Goal: Information Seeking & Learning: Compare options

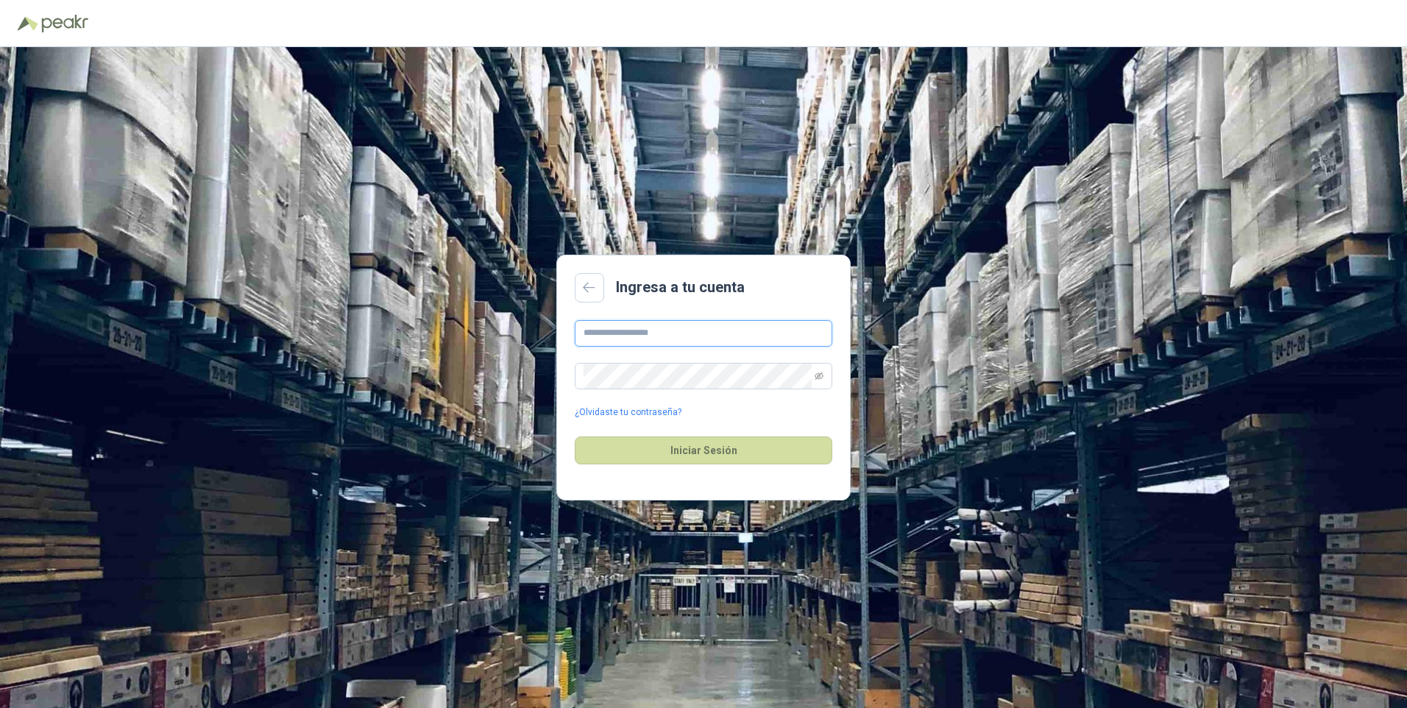
click at [665, 330] on input "text" at bounding box center [704, 333] width 258 height 26
type input "**********"
click at [714, 447] on button "Iniciar Sesión" at bounding box center [704, 450] width 258 height 28
click at [821, 374] on icon "eye-invisible" at bounding box center [819, 376] width 9 height 9
click at [541, 377] on div "**********" at bounding box center [703, 377] width 1407 height 661
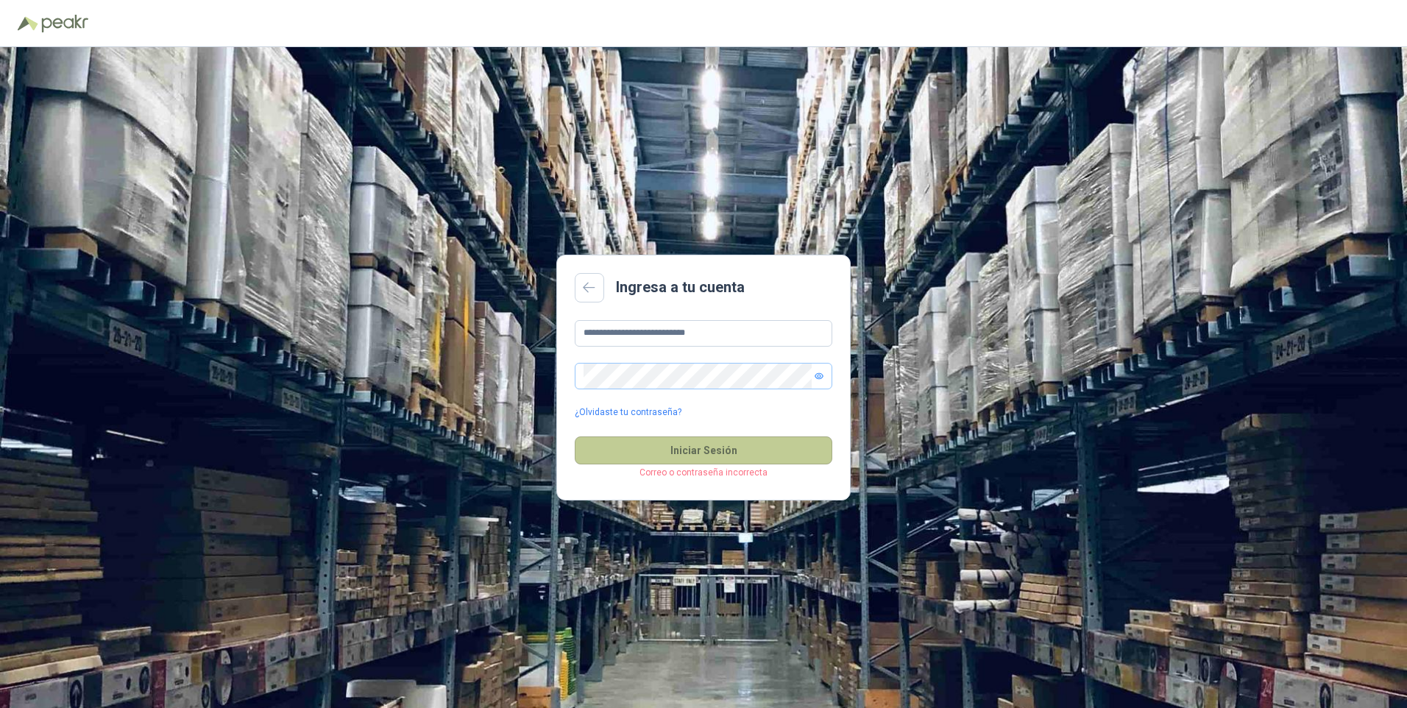
click at [684, 444] on button "Iniciar Sesión" at bounding box center [704, 450] width 258 height 28
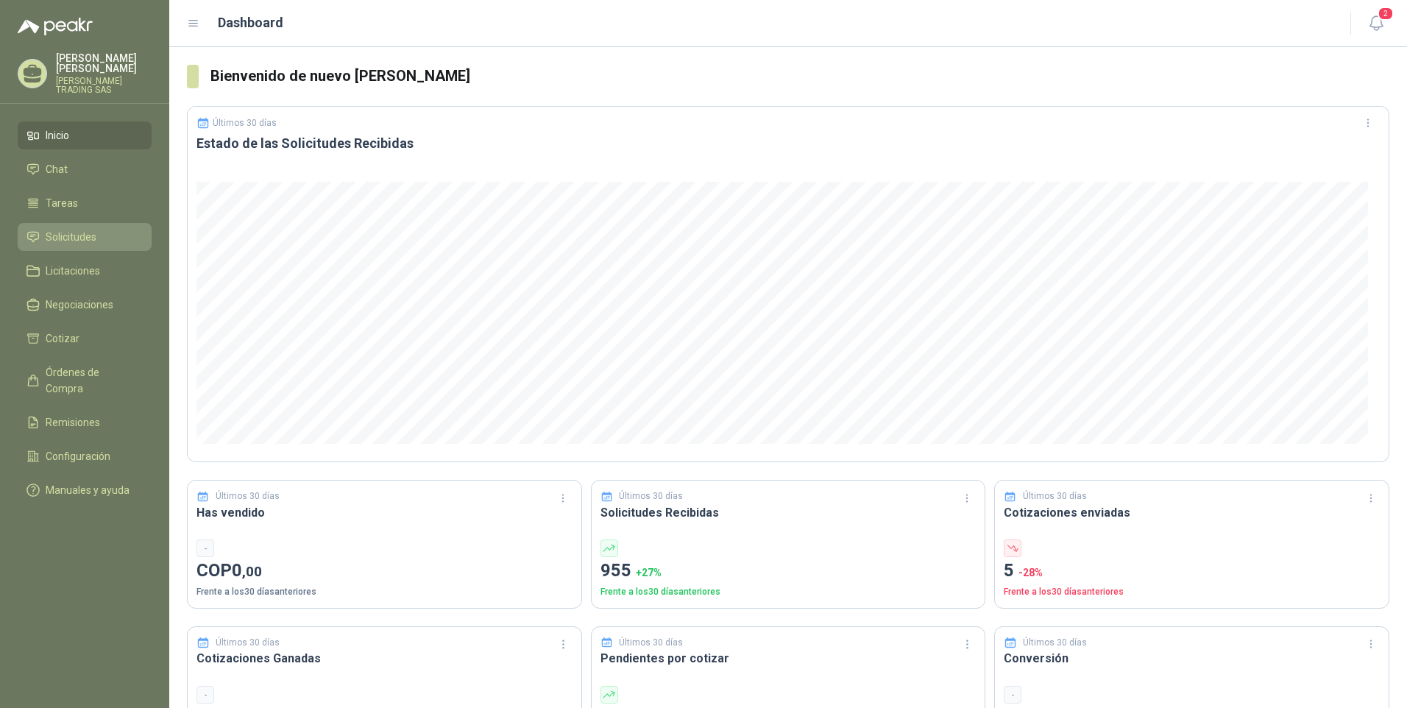
click at [79, 229] on span "Solicitudes" at bounding box center [71, 237] width 51 height 16
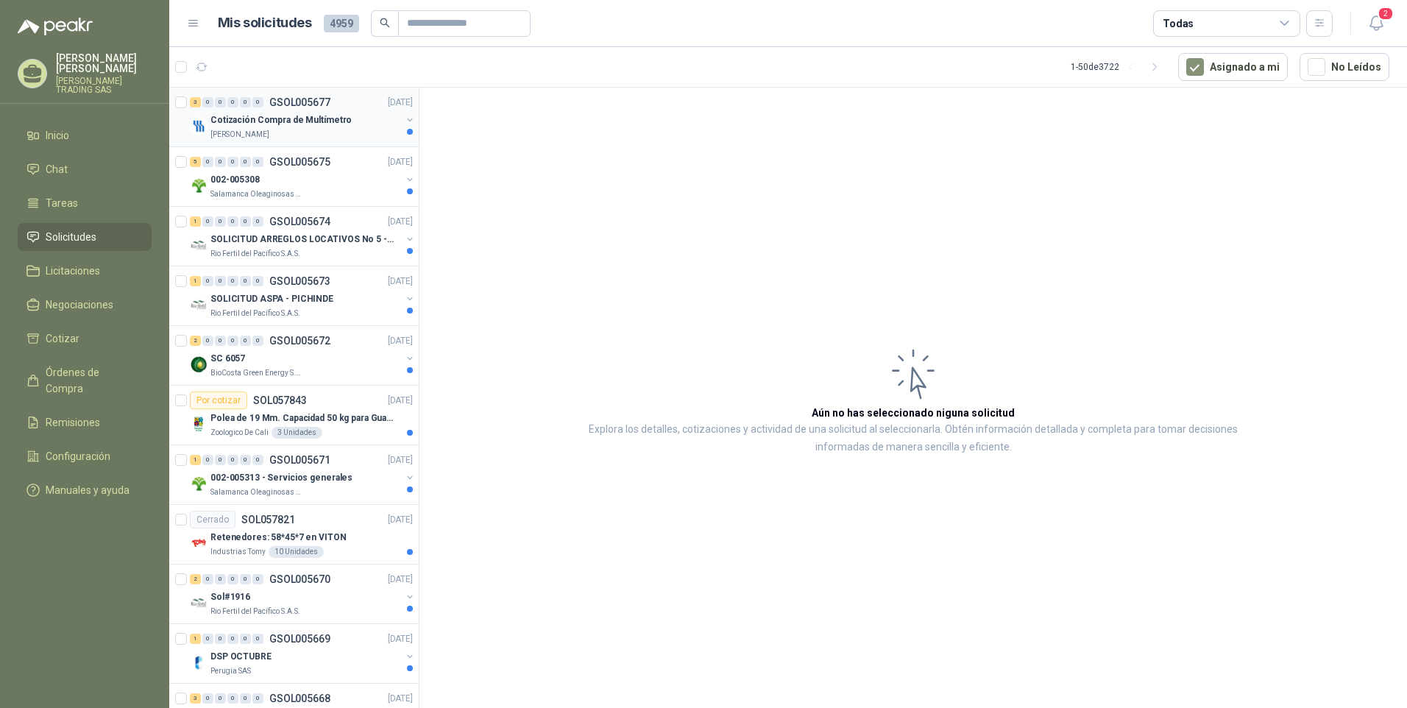
click at [259, 116] on p "Cotización Compra de Multímetro" at bounding box center [280, 120] width 141 height 14
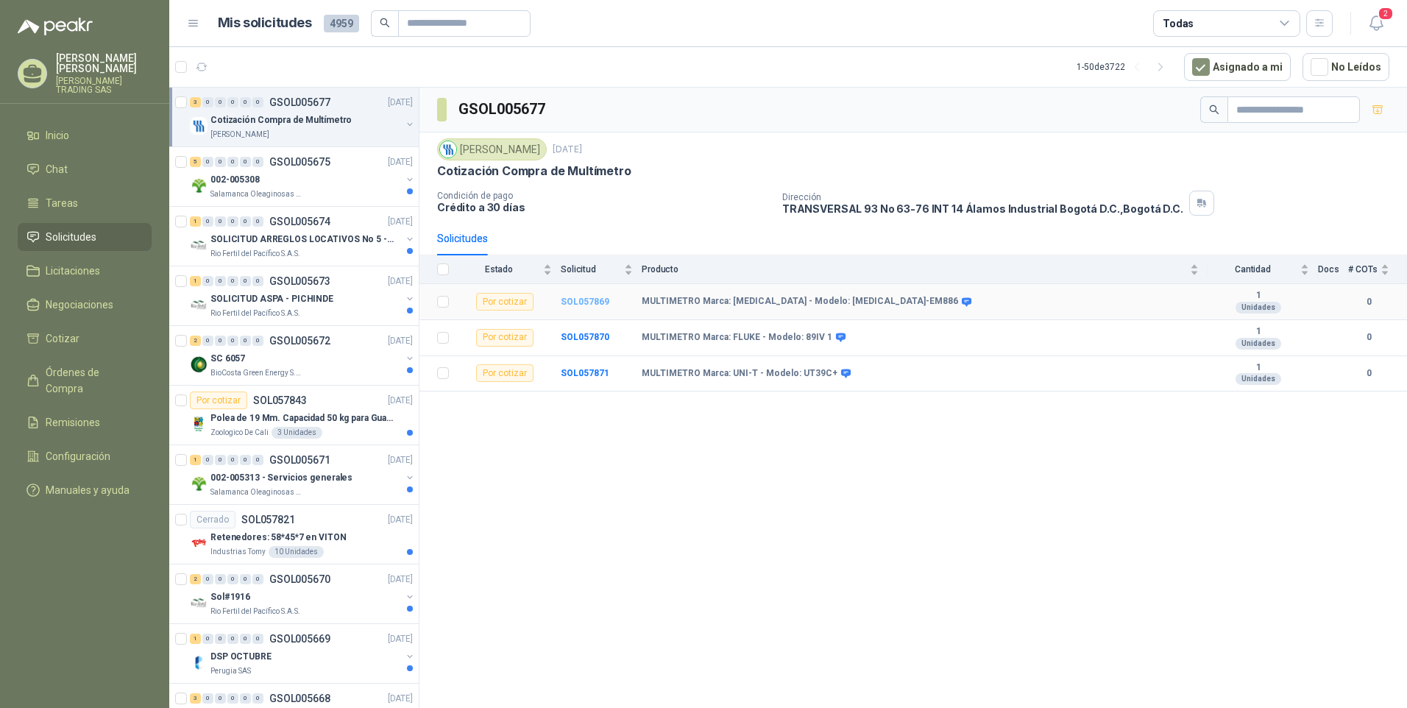
click at [570, 300] on b "SOL057869" at bounding box center [585, 302] width 49 height 10
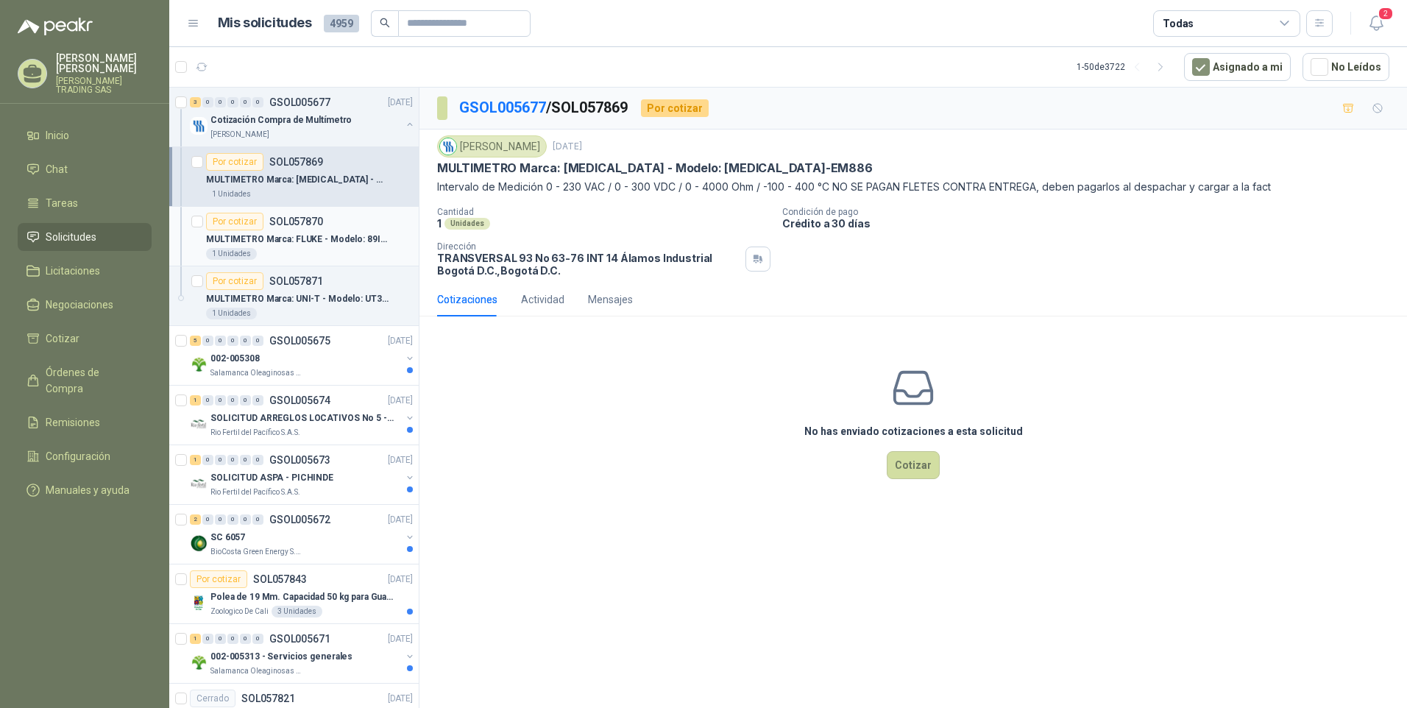
click at [351, 236] on p "MULTIMETRO Marca: FLUKE - Modelo: 89IV 1" at bounding box center [297, 240] width 183 height 14
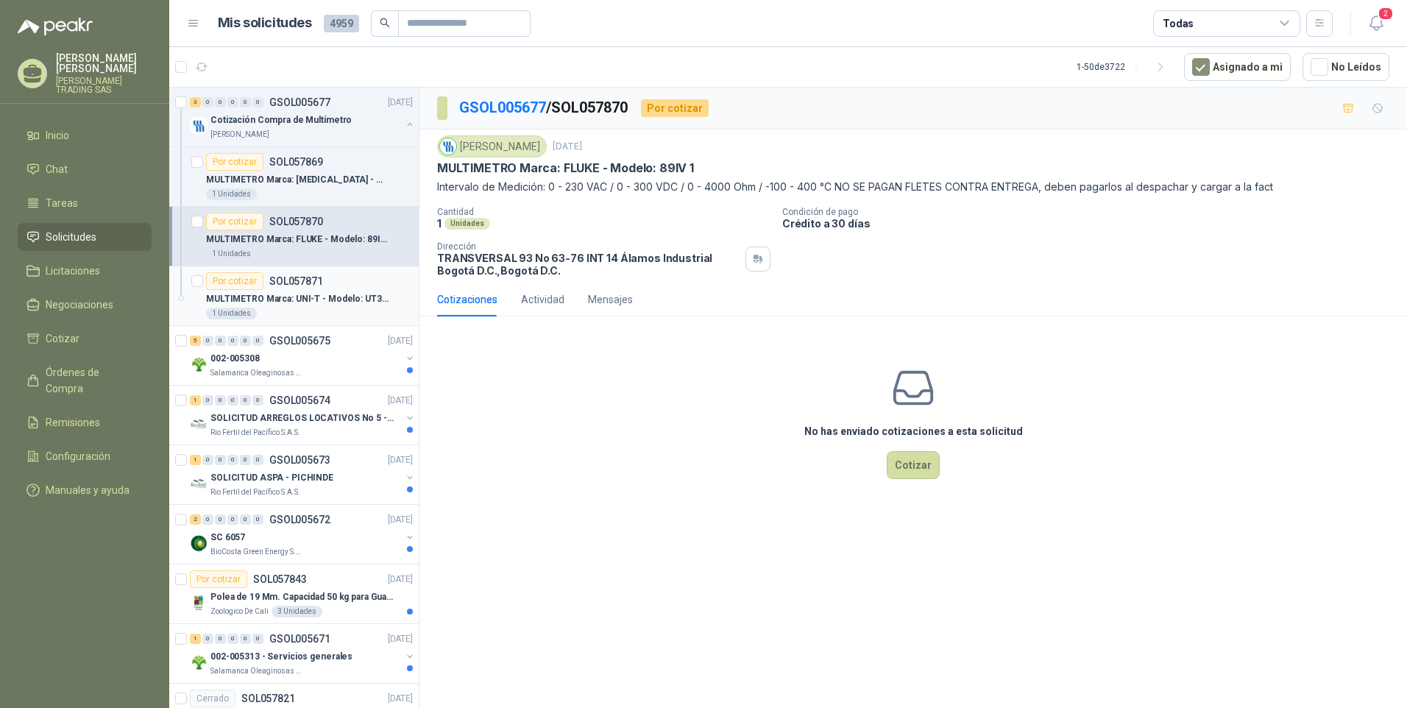
click at [336, 301] on p "MULTIMETRO Marca: UNI-T - Modelo: UT39C+" at bounding box center [297, 299] width 183 height 14
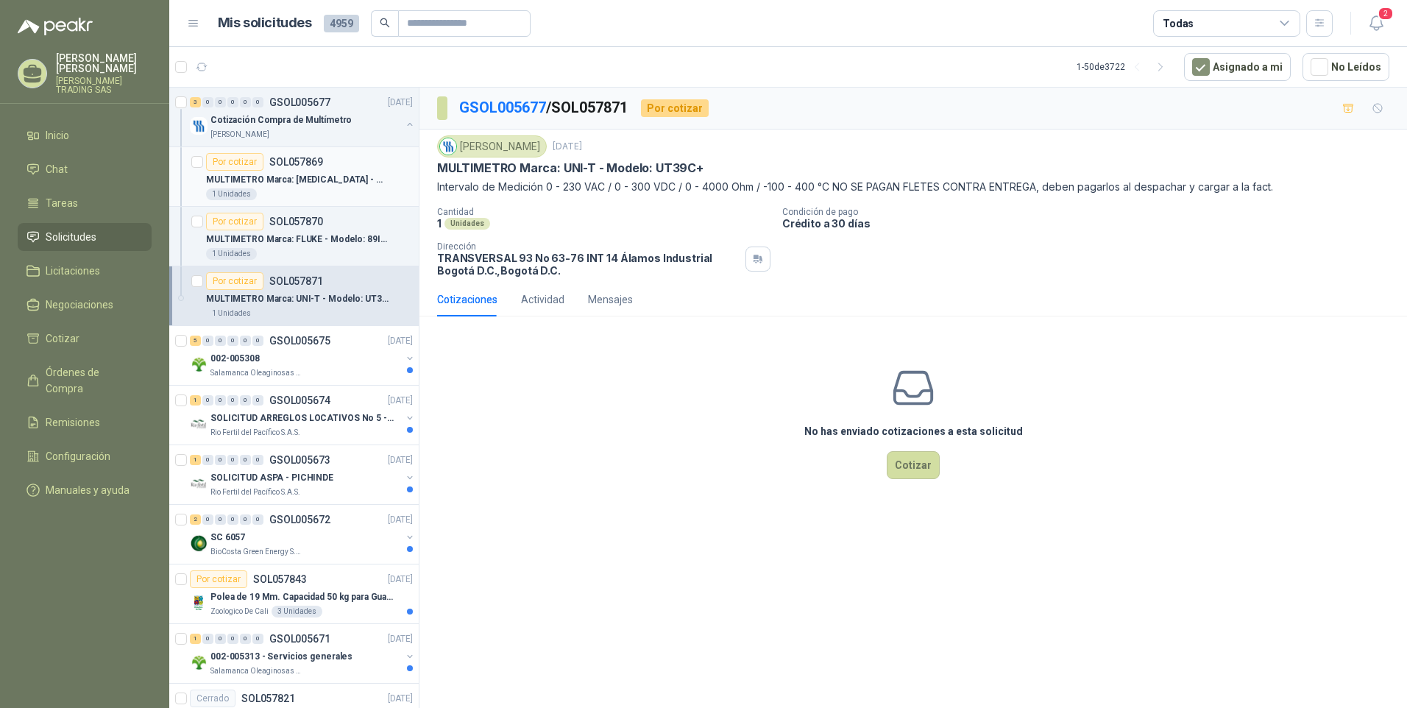
click at [319, 177] on p "MULTIMETRO Marca: [MEDICAL_DATA] - Modelo: [MEDICAL_DATA]-EM886" at bounding box center [297, 180] width 183 height 14
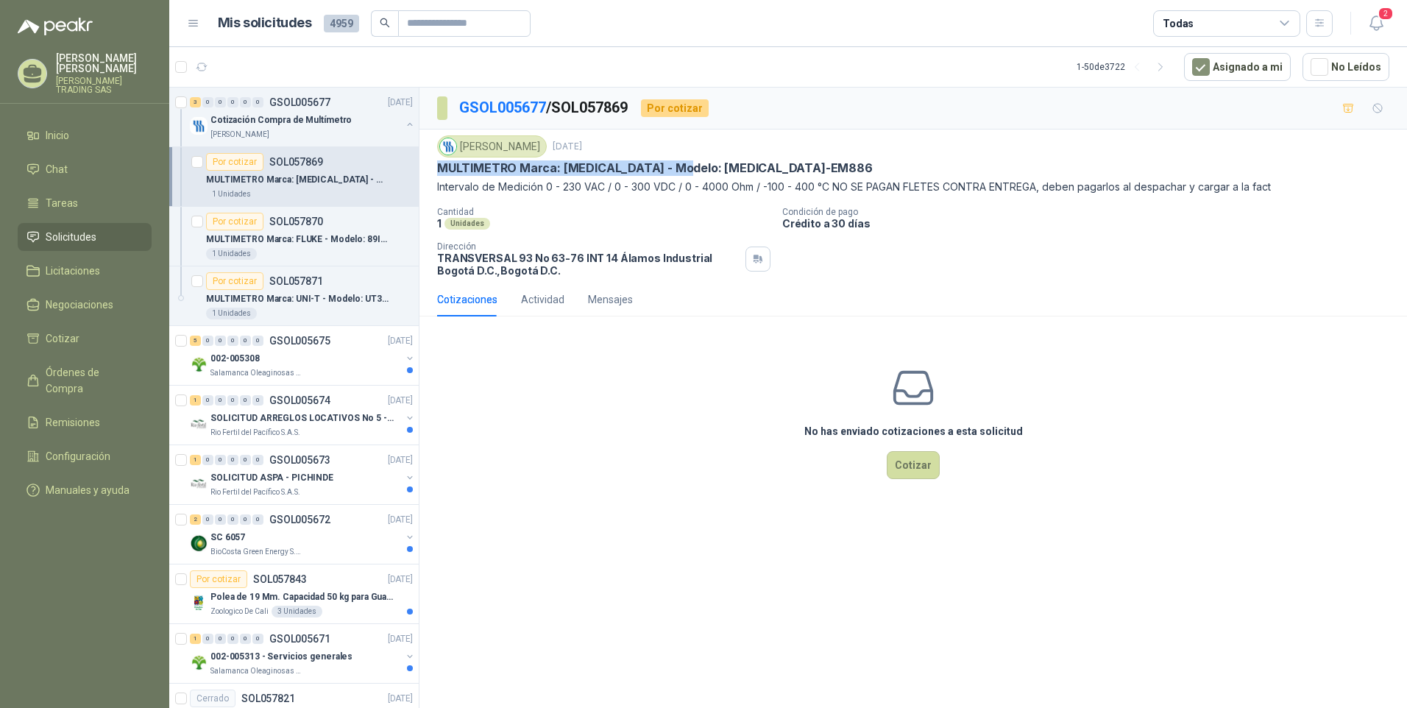
drag, startPoint x: 439, startPoint y: 166, endPoint x: 676, endPoint y: 171, distance: 237.0
click at [676, 171] on p "MULTIMETRO Marca: [MEDICAL_DATA] - Modelo: [MEDICAL_DATA]-EM886" at bounding box center [655, 167] width 436 height 15
drag, startPoint x: 676, startPoint y: 171, endPoint x: 745, endPoint y: 132, distance: 79.4
click at [745, 132] on div "Fresenius Kabi [DATE] MULTIMETRO Marca: [MEDICAL_DATA] - Modelo: [MEDICAL_DATA]…" at bounding box center [913, 206] width 988 height 153
drag, startPoint x: 642, startPoint y: 163, endPoint x: 716, endPoint y: 168, distance: 74.5
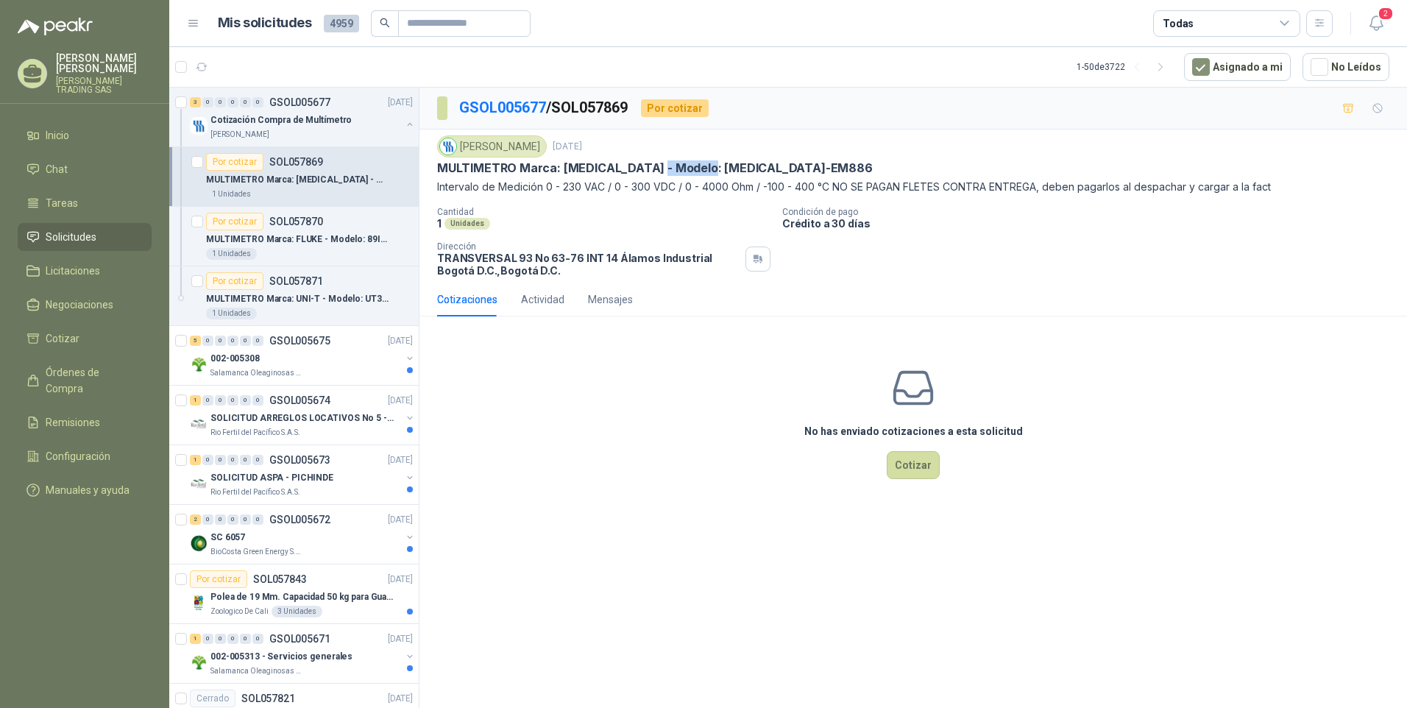
click at [716, 168] on div "MULTIMETRO Marca: [MEDICAL_DATA] - Modelo: [MEDICAL_DATA]-EM886" at bounding box center [913, 167] width 952 height 15
copy p "[MEDICAL_DATA]-EM886"
drag, startPoint x: 439, startPoint y: 168, endPoint x: 718, endPoint y: 167, distance: 278.9
click at [718, 167] on div "MULTIMETRO Marca: [MEDICAL_DATA] - Modelo: [MEDICAL_DATA]-EM886" at bounding box center [913, 167] width 952 height 15
copy p "MULTIMETRO Marca: [MEDICAL_DATA] - Modelo: [MEDICAL_DATA]-EM886"
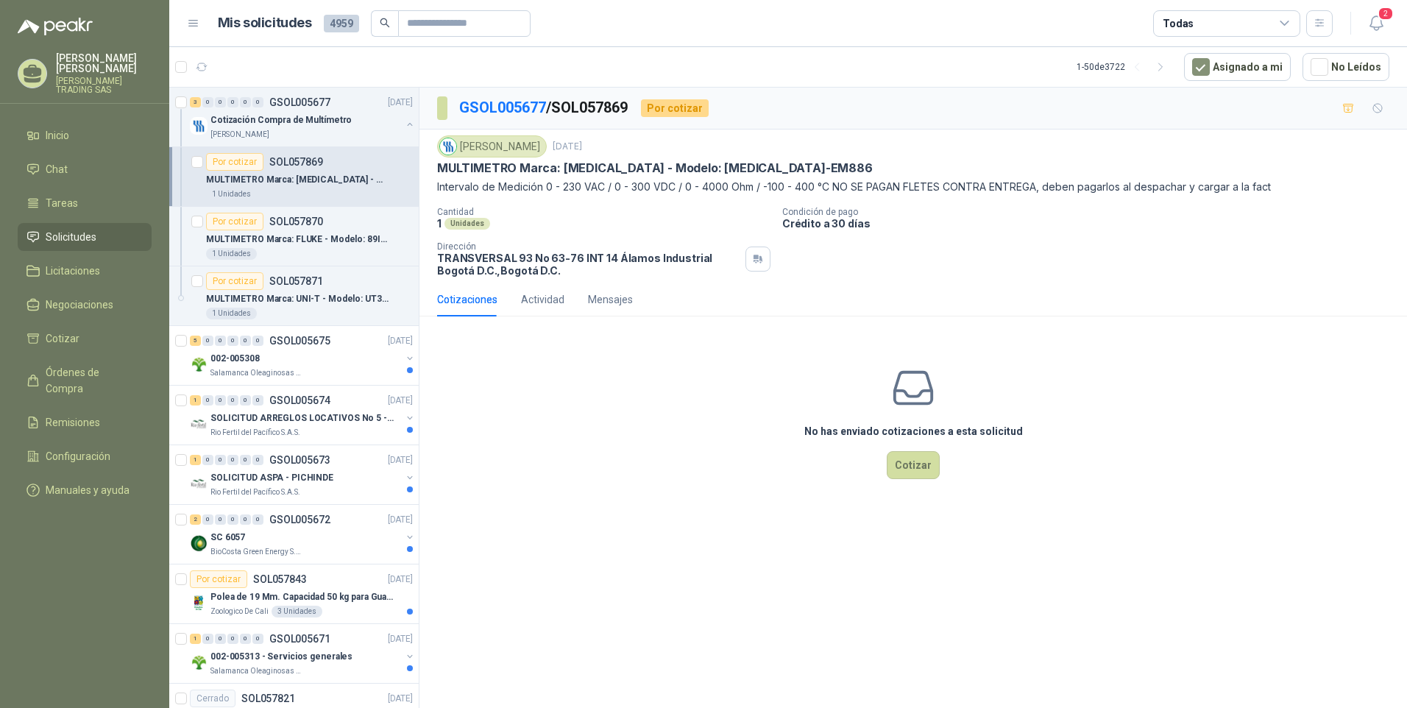
click at [502, 199] on div "Fresenius Kabi [DATE] MULTIMETRO Marca: [MEDICAL_DATA] - Modelo: [MEDICAL_DATA]…" at bounding box center [913, 205] width 952 height 141
drag, startPoint x: 502, startPoint y: 199, endPoint x: 447, endPoint y: 193, distance: 55.6
click at [448, 193] on div "Fresenius Kabi [DATE] MULTIMETRO Marca: [MEDICAL_DATA] - Modelo: [MEDICAL_DATA]…" at bounding box center [913, 205] width 952 height 141
drag, startPoint x: 437, startPoint y: 186, endPoint x: 829, endPoint y: 184, distance: 392.2
click at [829, 184] on p "Intervalo de Medición 0 - 230 VAC / 0 - 300 VDC / 0 - 4000 Ohm / -100 - 400 °C …" at bounding box center [913, 187] width 952 height 16
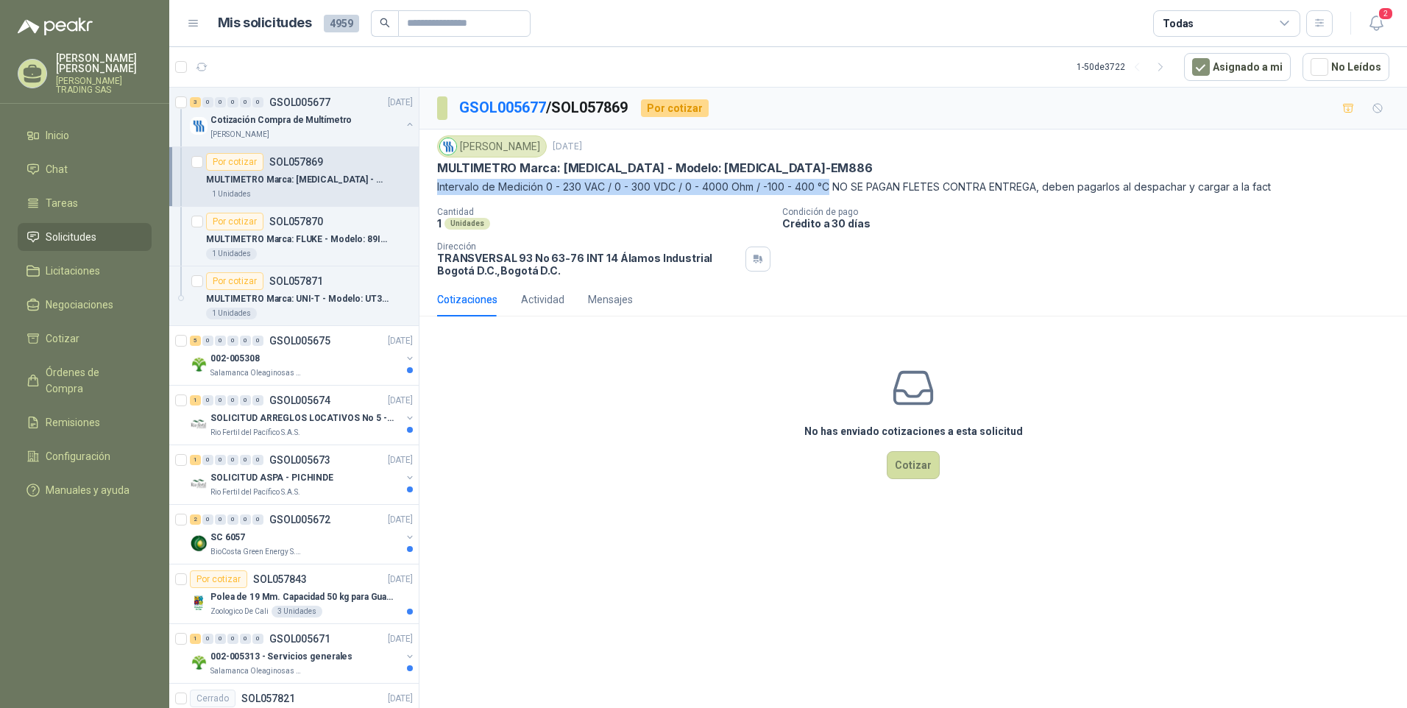
copy p "Intervalo de Medición 0 - 230 VAC / 0 - 300 VDC / 0 - 4000 Ohm / -100 - 400 °C"
click at [327, 237] on p "MULTIMETRO Marca: FLUKE - Modelo: 89IV 1" at bounding box center [297, 240] width 183 height 14
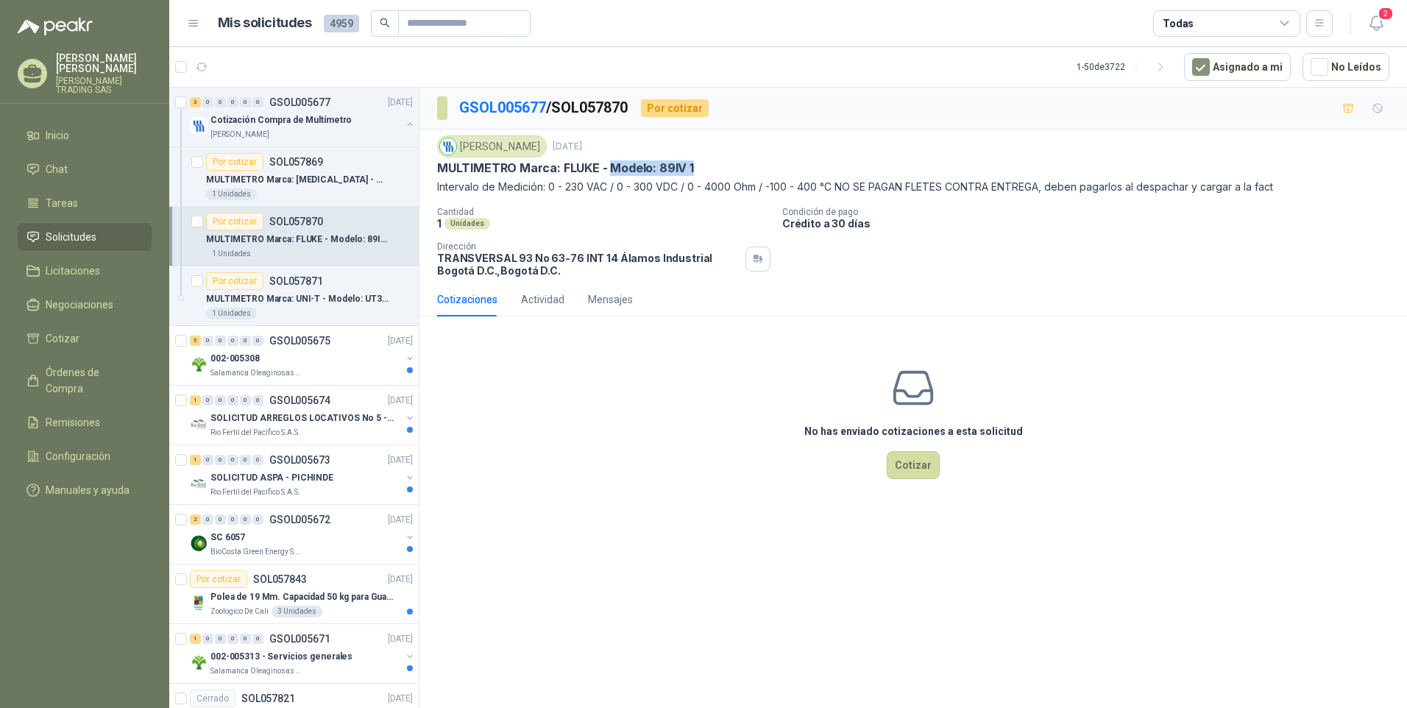
drag, startPoint x: 609, startPoint y: 169, endPoint x: 701, endPoint y: 163, distance: 91.4
click at [701, 163] on div "MULTIMETRO Marca: FLUKE - Modelo: 89IV 1" at bounding box center [913, 167] width 952 height 15
copy p "Modelo: 89IV 1"
click at [328, 292] on p "MULTIMETRO Marca: UNI-T - Modelo: UT39C+" at bounding box center [297, 299] width 183 height 14
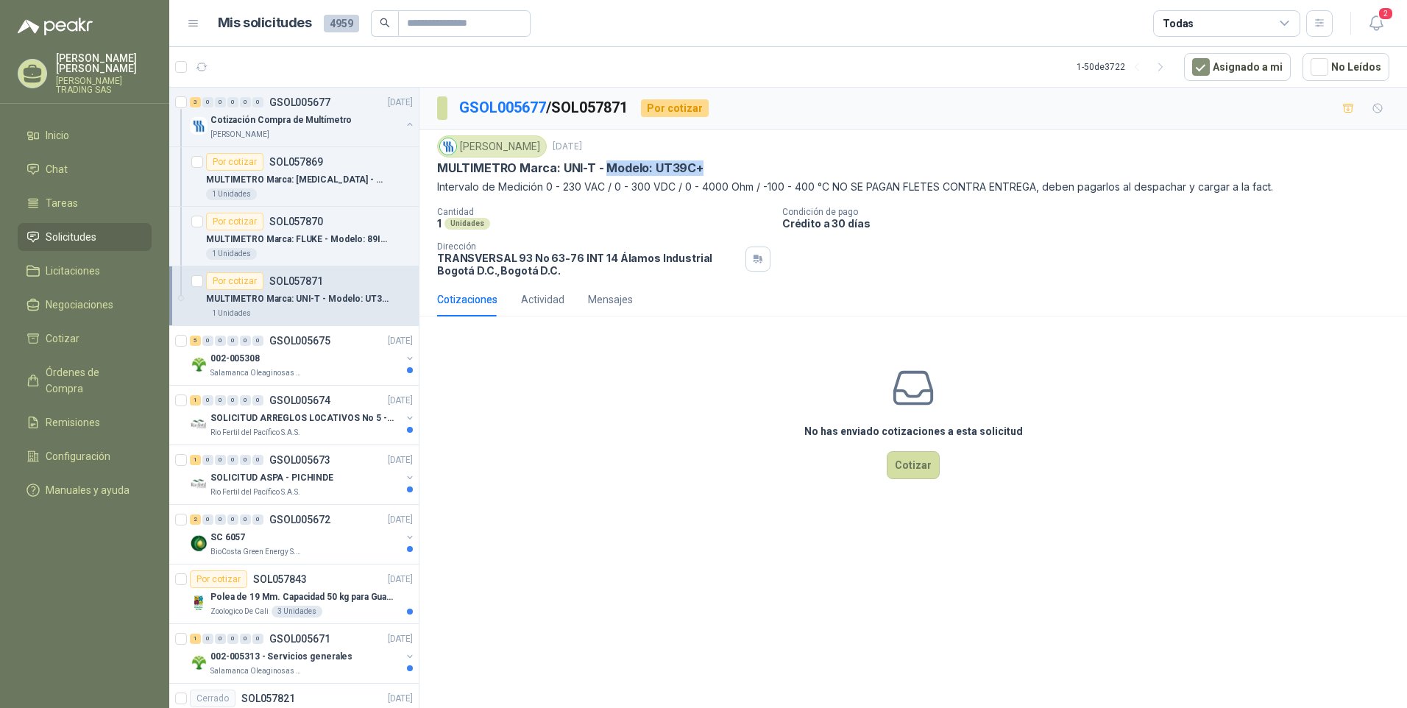
drag, startPoint x: 605, startPoint y: 168, endPoint x: 715, endPoint y: 171, distance: 110.4
click at [715, 171] on div "MULTIMETRO Marca: UNI-T - Modelo: UT39C+" at bounding box center [913, 167] width 952 height 15
copy p "Modelo: UT39C+"
drag, startPoint x: 561, startPoint y: 164, endPoint x: 595, endPoint y: 163, distance: 34.6
click at [595, 163] on p "MULTIMETRO Marca: UNI-T - Modelo: UT39C+" at bounding box center [570, 167] width 266 height 15
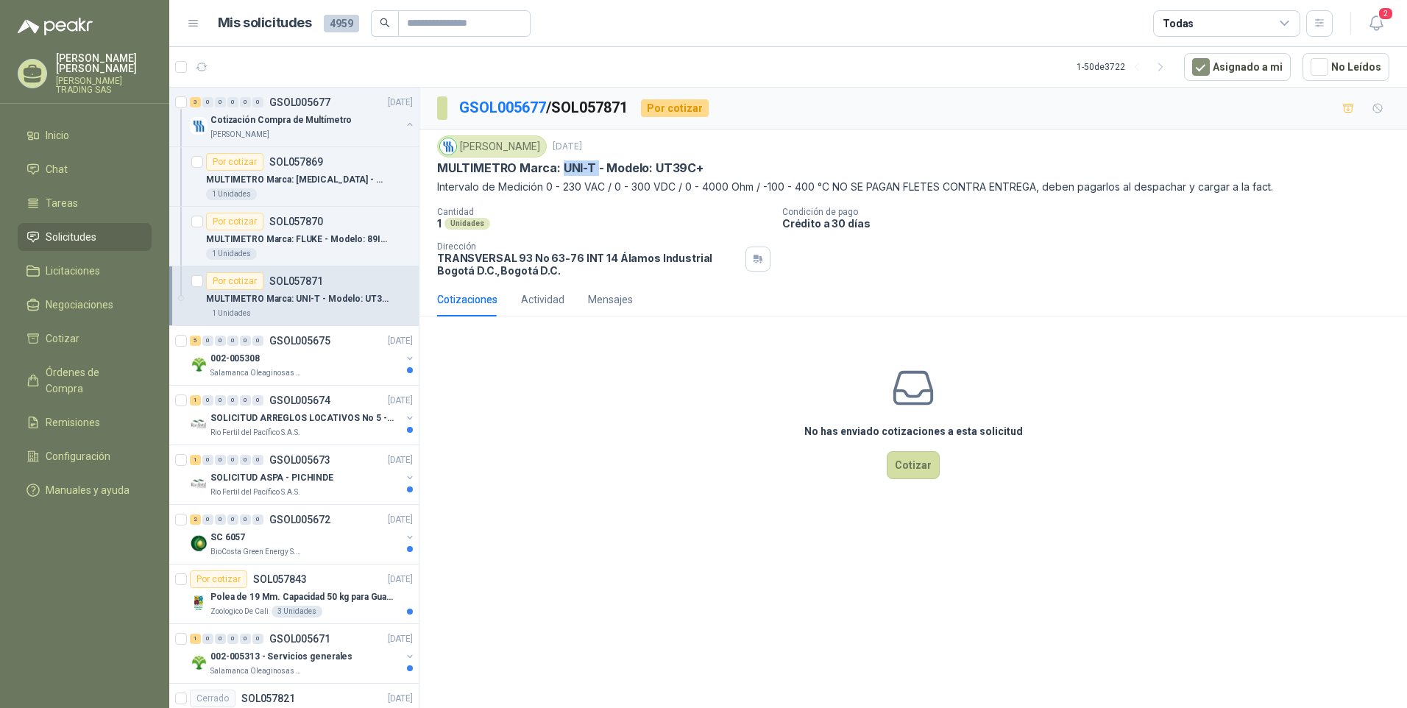
copy p "UNI-T"
drag, startPoint x: 437, startPoint y: 168, endPoint x: 724, endPoint y: 160, distance: 287.1
click at [724, 160] on div "MULTIMETRO Marca: UNI-T - Modelo: UT39C+" at bounding box center [913, 167] width 952 height 15
copy p "MULTIMETRO Marca: UNI-T - Modelo: UT39C+"
drag, startPoint x: 437, startPoint y: 188, endPoint x: 832, endPoint y: 188, distance: 394.4
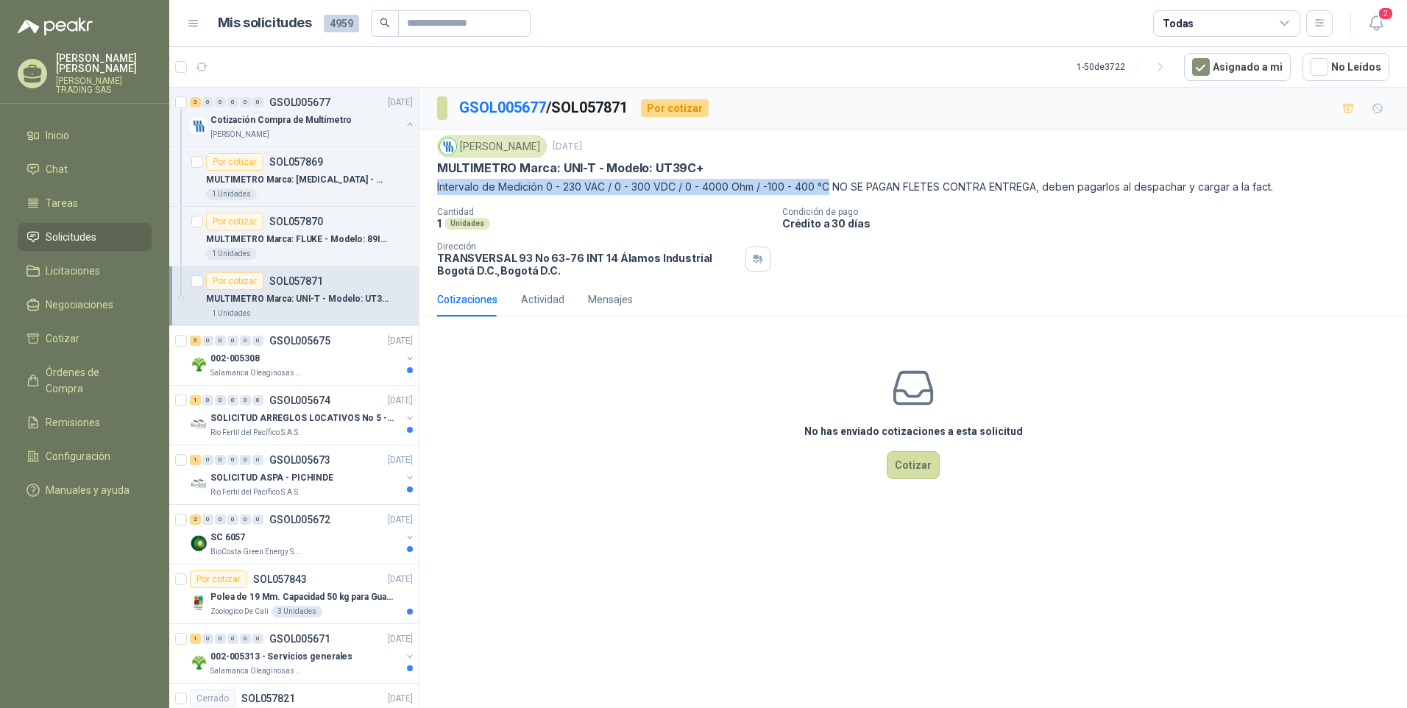
click at [832, 188] on p "Intervalo de Medición 0 - 230 VAC / 0 - 300 VDC / 0 - 4000 Ohm / -100 - 400 °C …" at bounding box center [913, 187] width 952 height 16
copy p "Intervalo de Medición 0 - 230 VAC / 0 - 300 VDC / 0 - 4000 Ohm / -100 - 400 °C"
click at [404, 118] on button "button" at bounding box center [410, 124] width 12 height 12
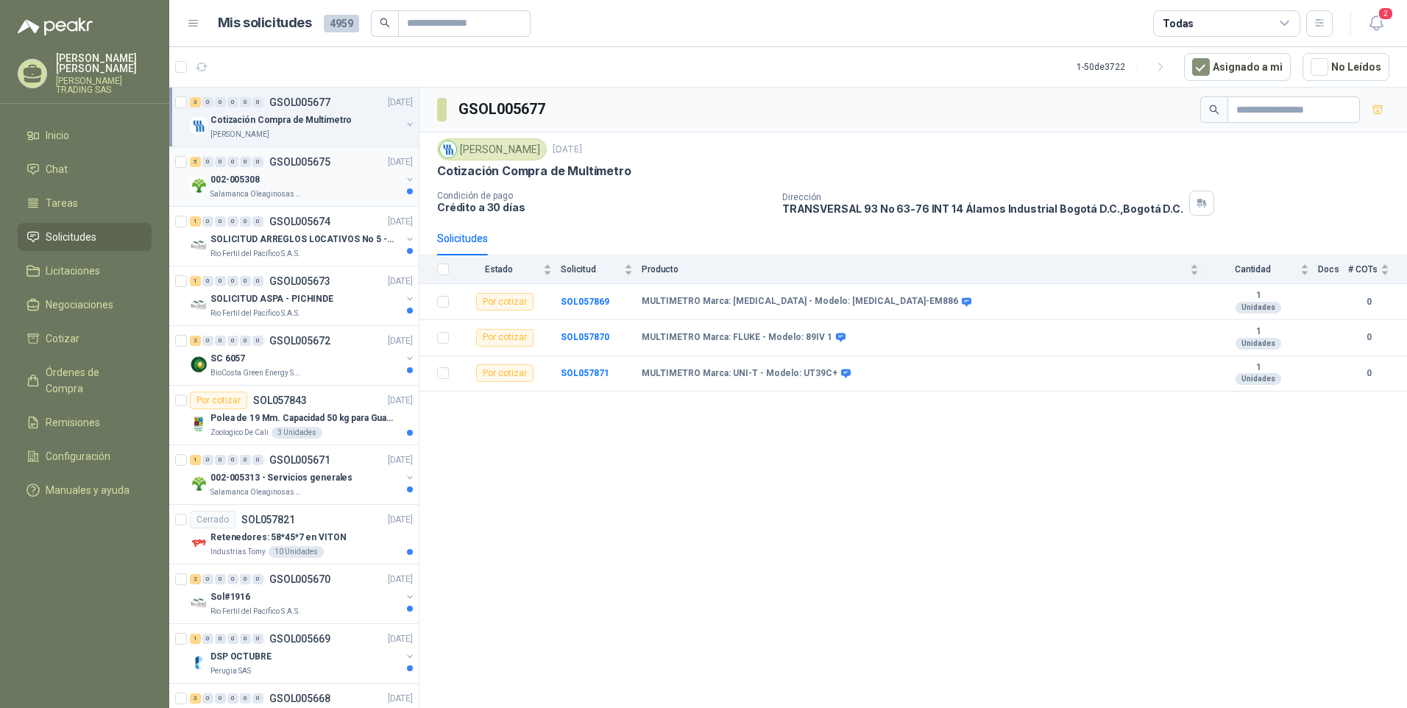
click at [262, 191] on p "Salamanca Oleaginosas SAS" at bounding box center [256, 194] width 93 height 12
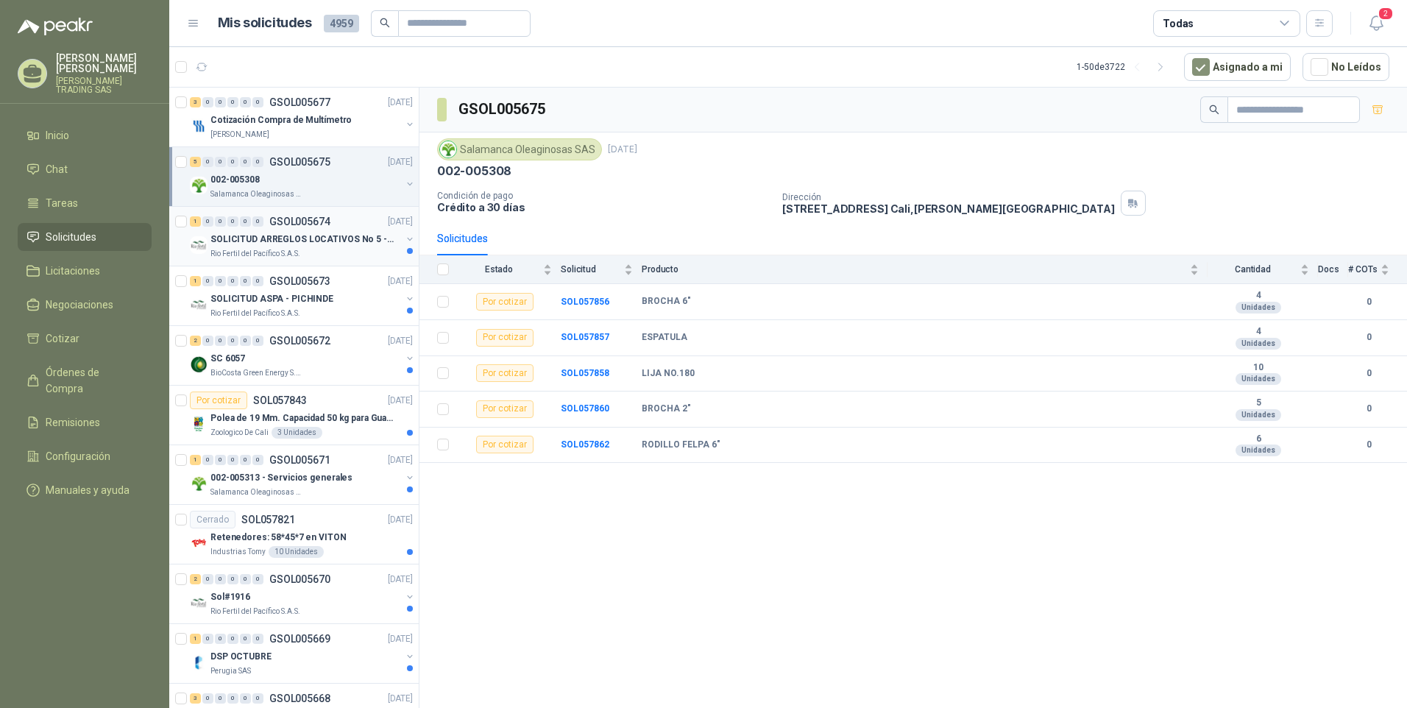
click at [286, 233] on p "SOLICITUD ARREGLOS LOCATIVOS No 5 - PICHINDE" at bounding box center [301, 240] width 183 height 14
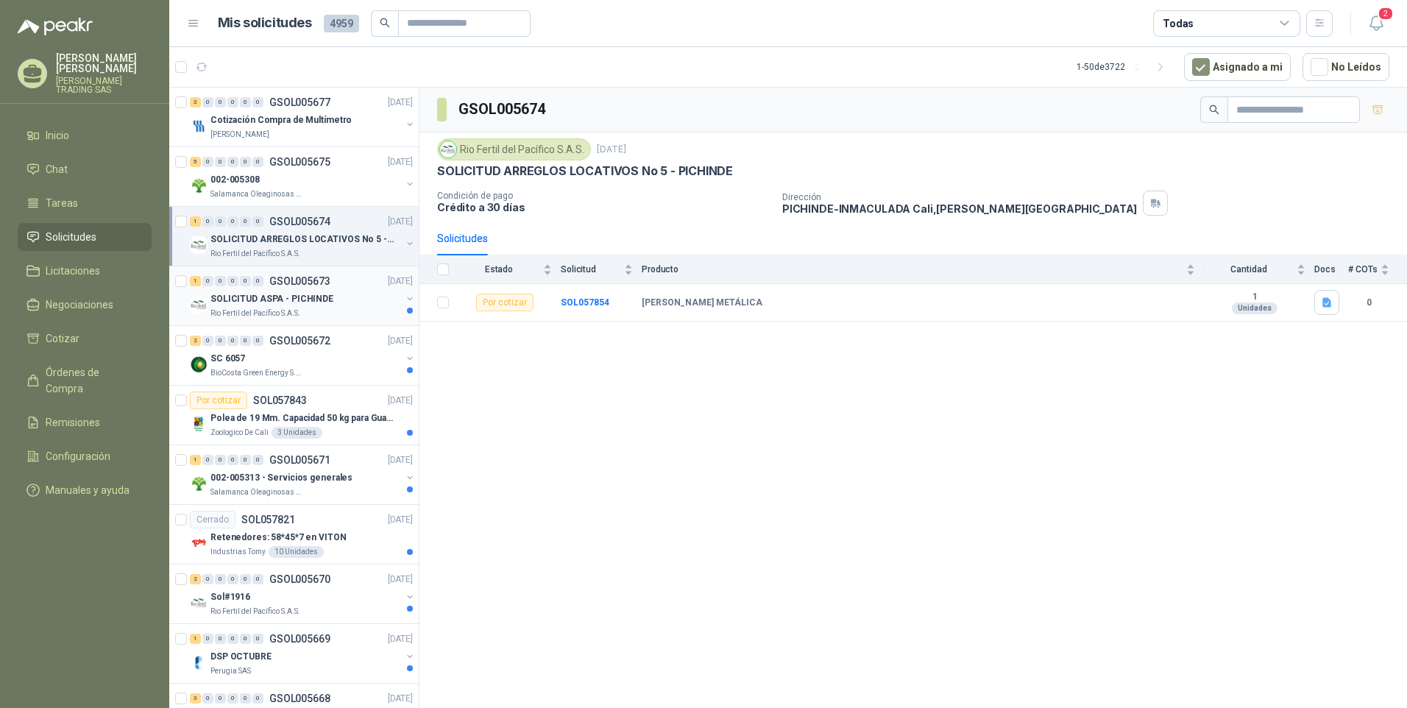
click at [281, 294] on p "SOLICITUD ASPA - PICHINDE" at bounding box center [271, 299] width 123 height 14
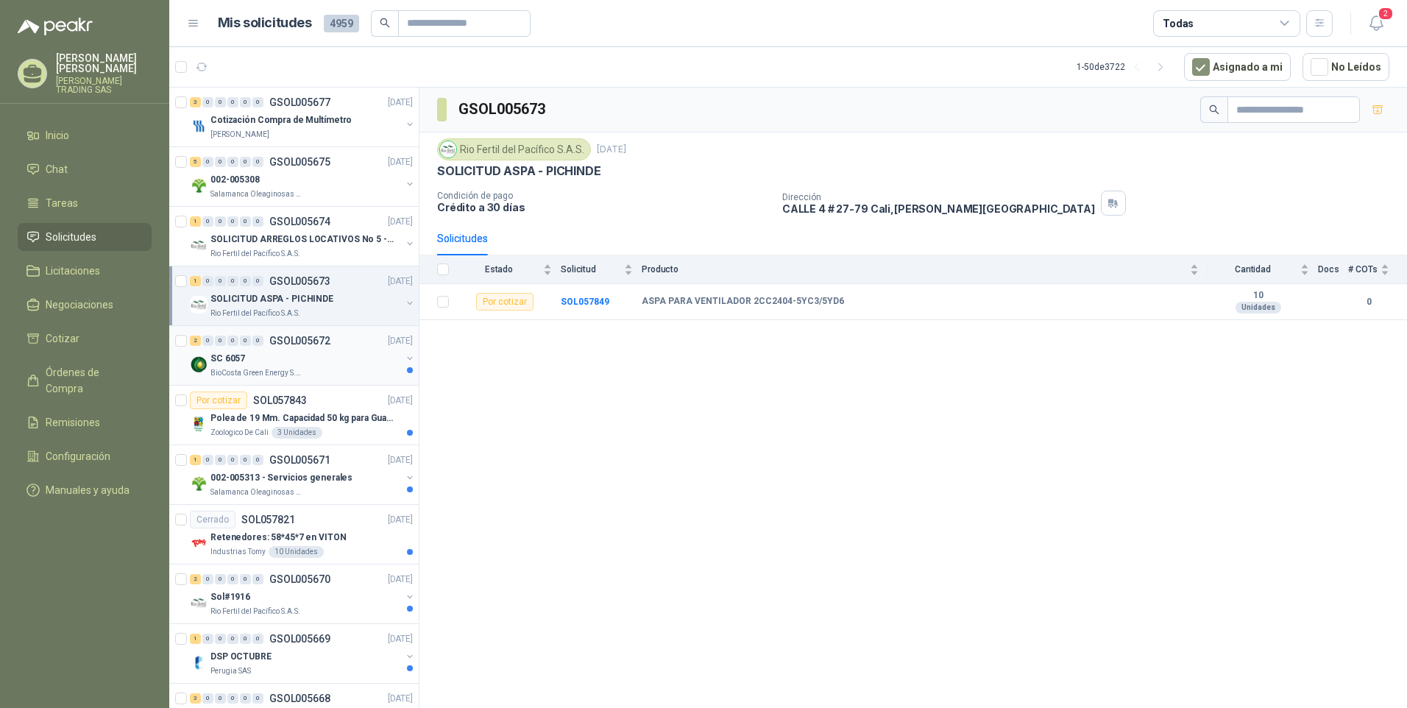
click at [262, 373] on p "BioCosta Green Energy S.A.S" at bounding box center [256, 373] width 93 height 12
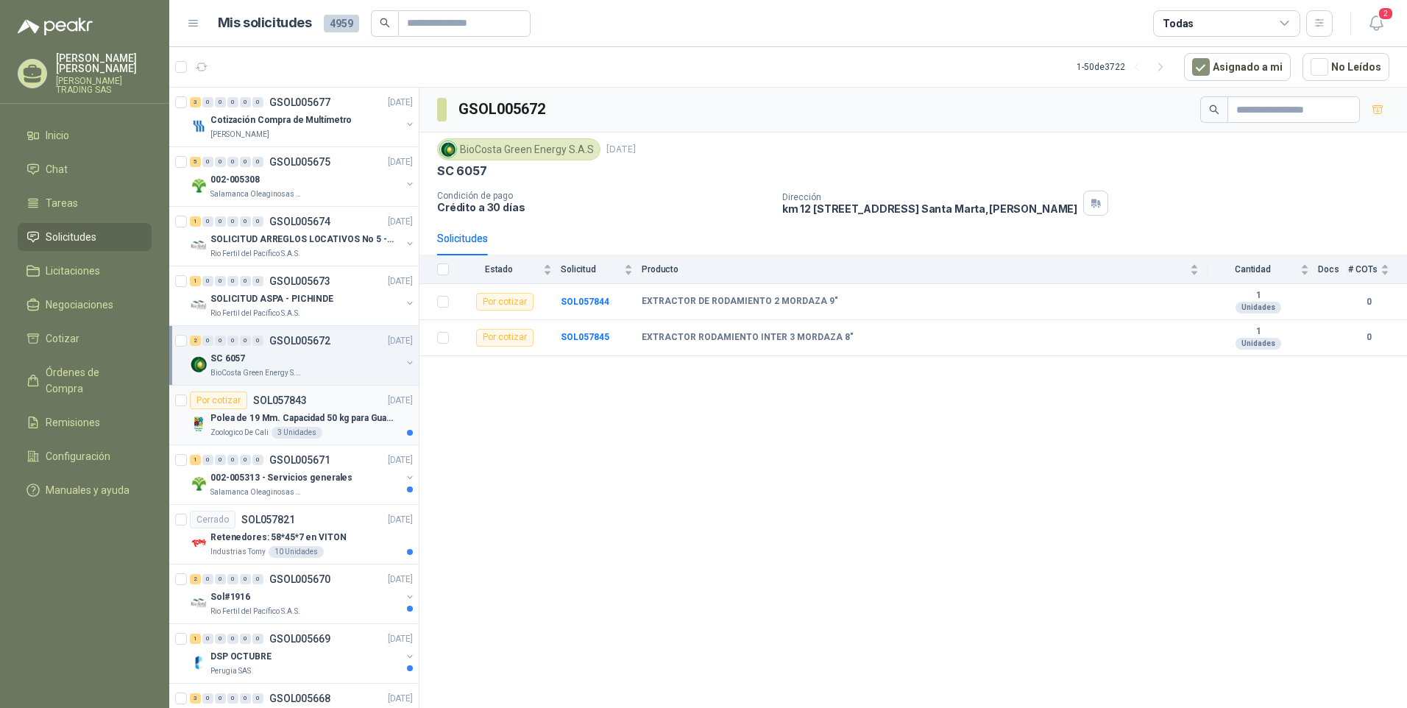
click at [278, 419] on p "Polea de 19 Mm. Capacidad 50 kg para Guaya. Cable O [GEOGRAPHIC_DATA]" at bounding box center [301, 418] width 183 height 14
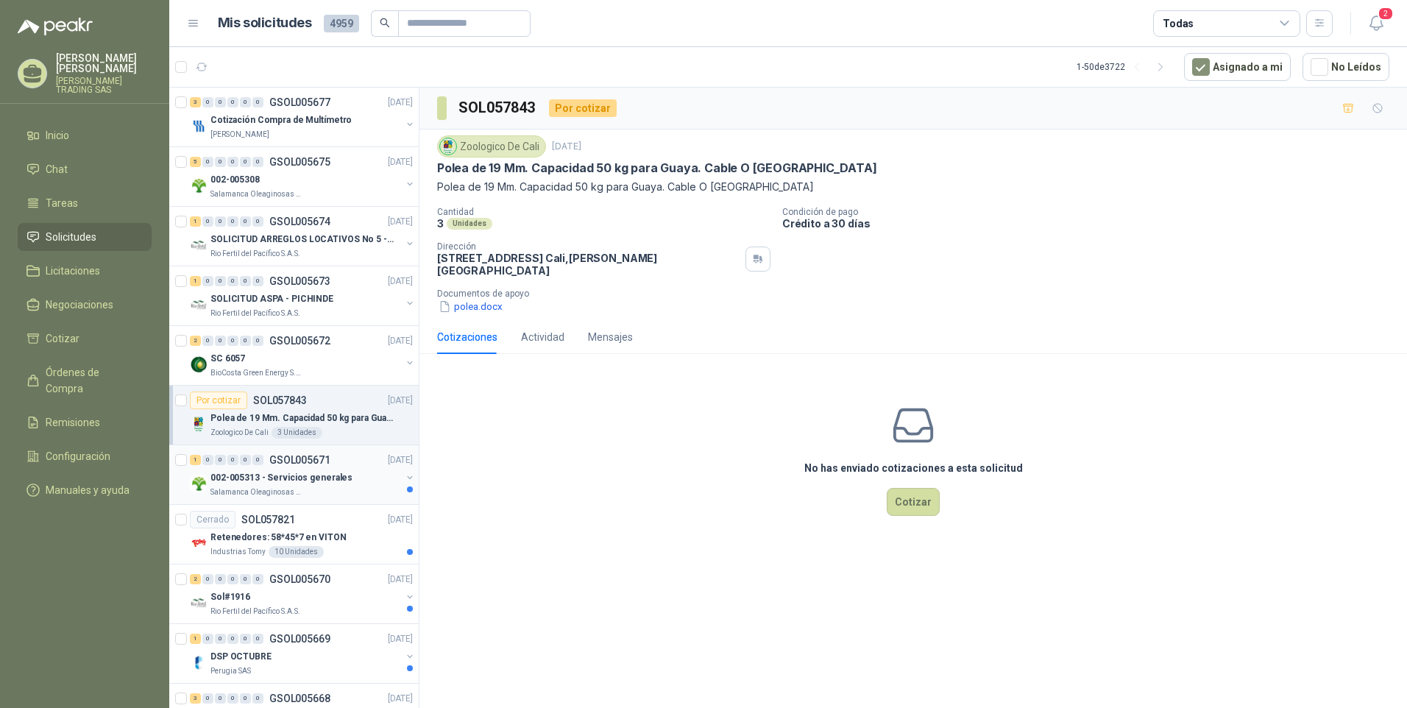
click at [311, 478] on p "002-005313 - Servicios generales" at bounding box center [281, 478] width 142 height 14
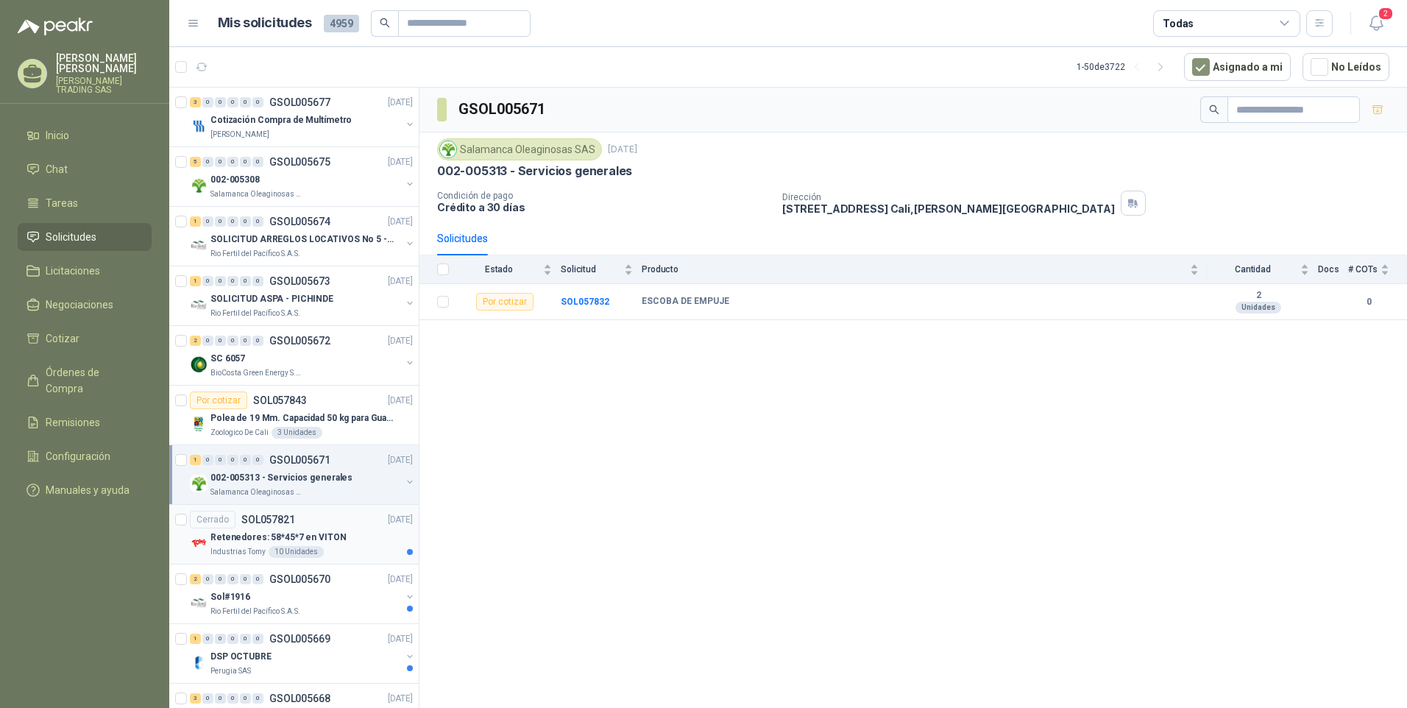
click at [308, 534] on p "Retenedores: 58*45*7 en VITON" at bounding box center [278, 538] width 136 height 14
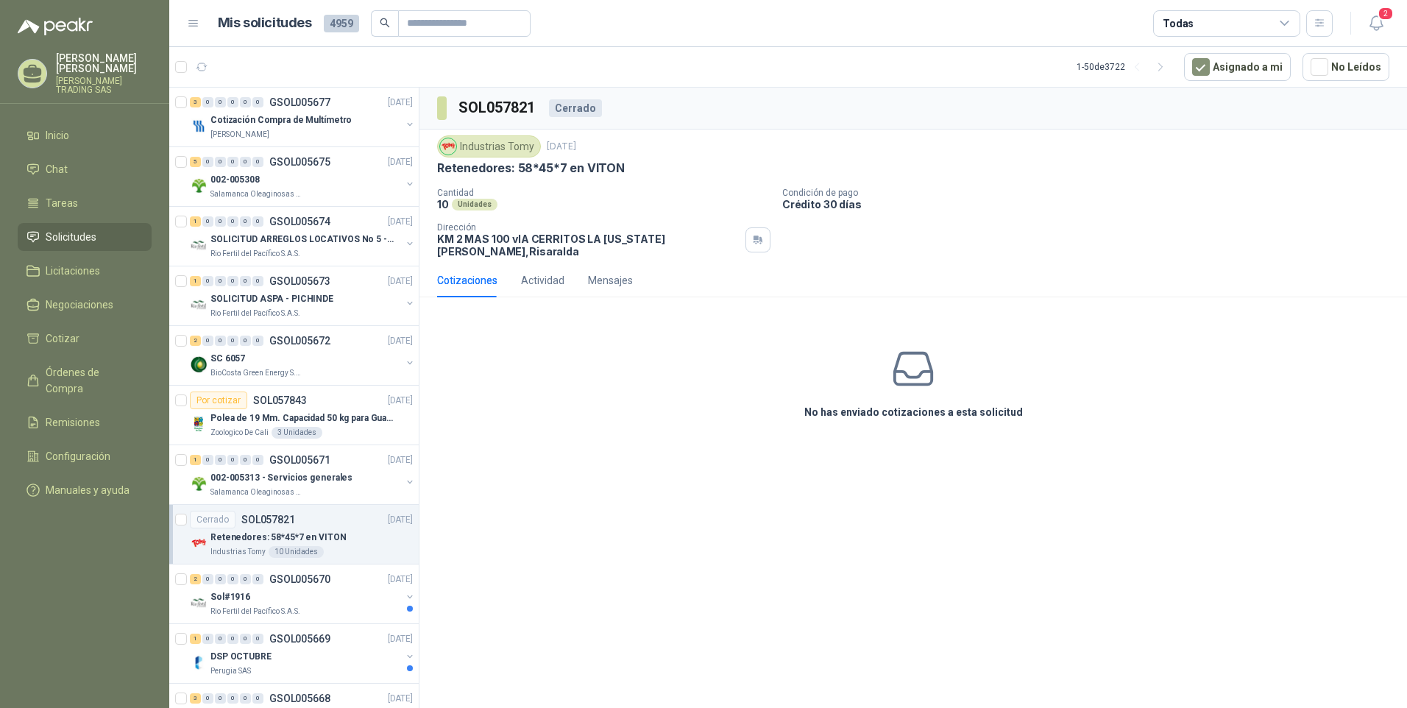
click at [88, 65] on p "[PERSON_NAME]" at bounding box center [104, 63] width 96 height 21
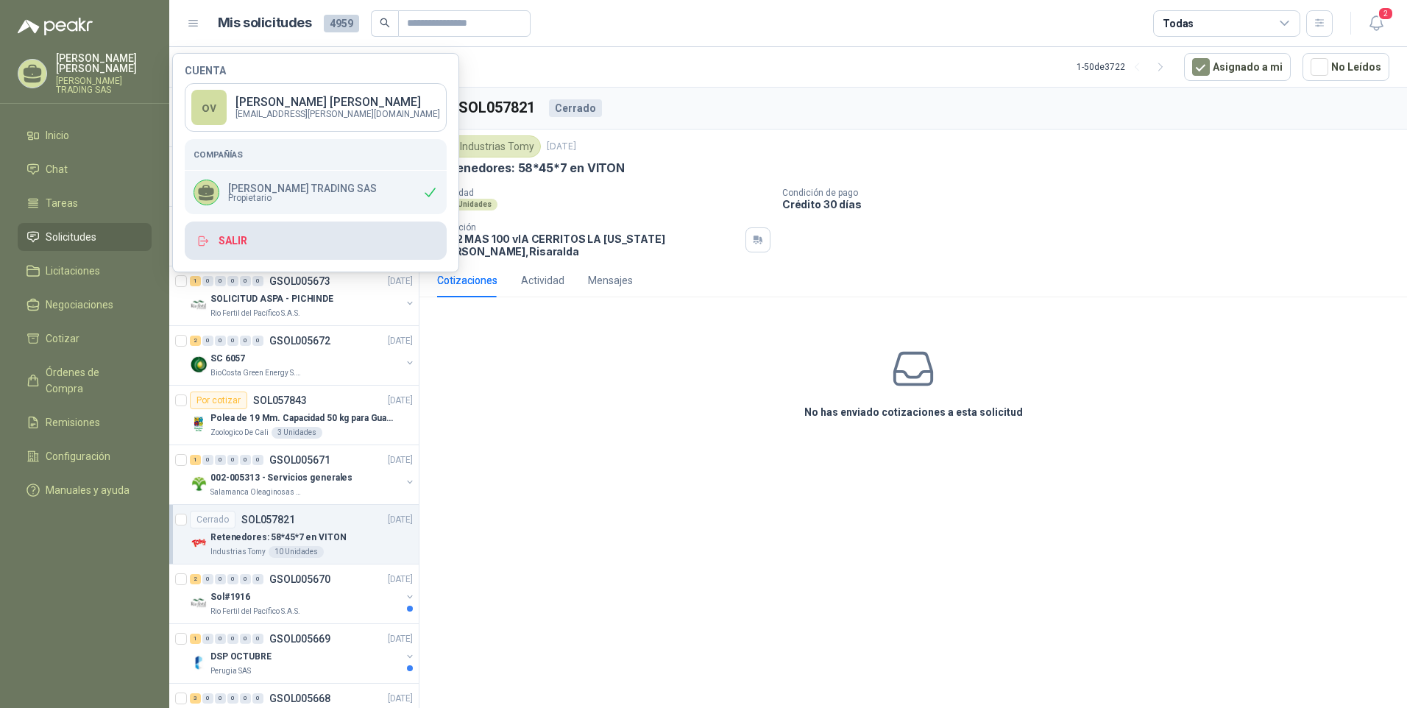
click at [241, 240] on button "Salir" at bounding box center [316, 241] width 262 height 38
